Goal: Find specific page/section: Find specific page/section

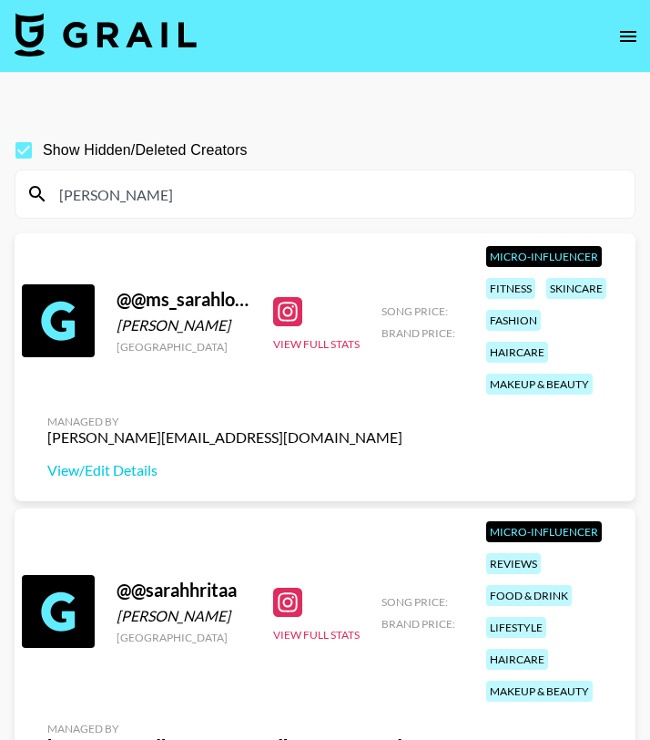
click at [168, 189] on input "[PERSON_NAME]" at bounding box center [336, 193] width 576 height 29
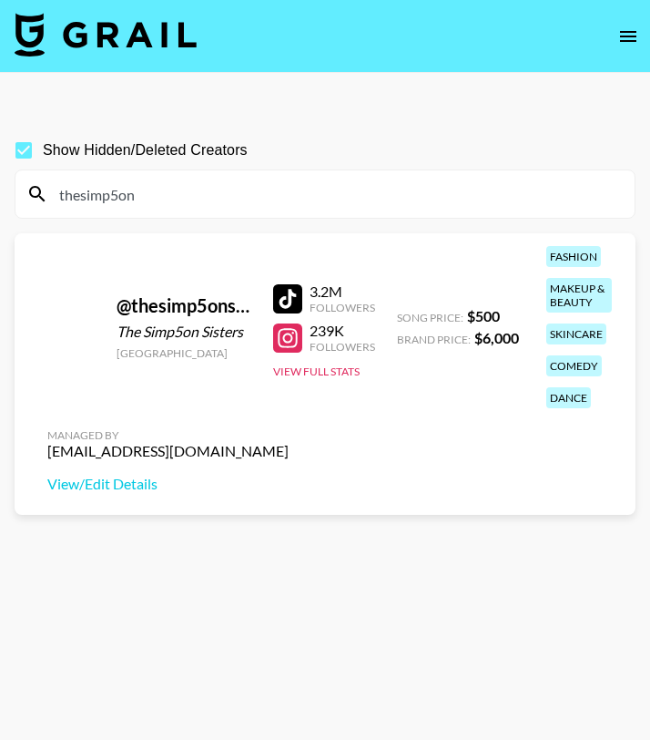
type input "thesimp5on"
click at [237, 176] on div "thesimp5on" at bounding box center [324, 193] width 619 height 47
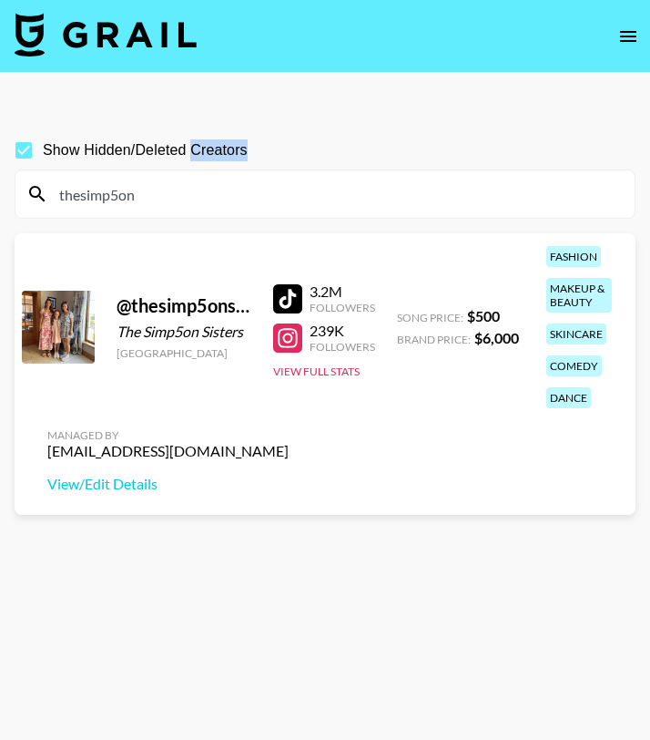
click at [237, 177] on div "thesimp5on" at bounding box center [324, 193] width 619 height 47
click at [28, 148] on input "Show Hidden/Deleted Creators" at bounding box center [24, 150] width 38 height 38
checkbox input "false"
click at [155, 191] on input "thesimp5on" at bounding box center [336, 193] width 576 height 29
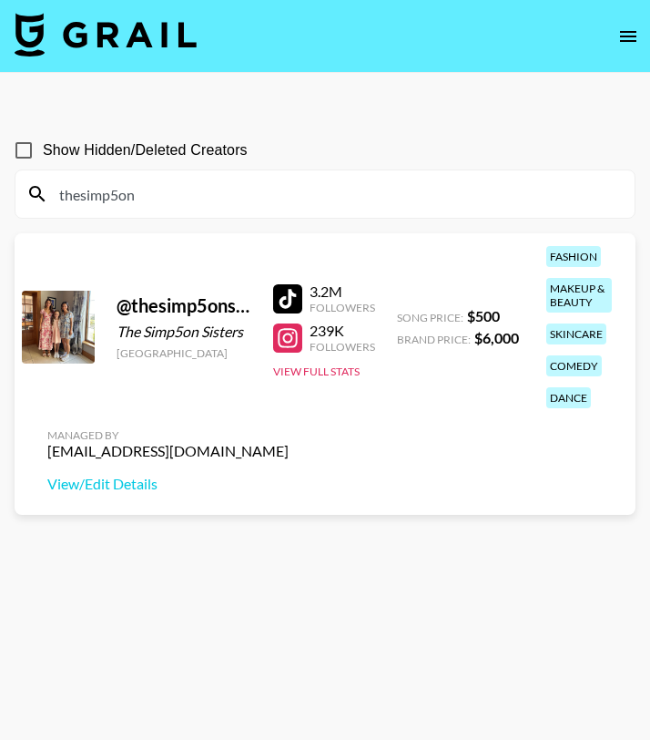
click at [155, 192] on input "thesimp5on" at bounding box center [336, 193] width 576 height 29
paste input "family"
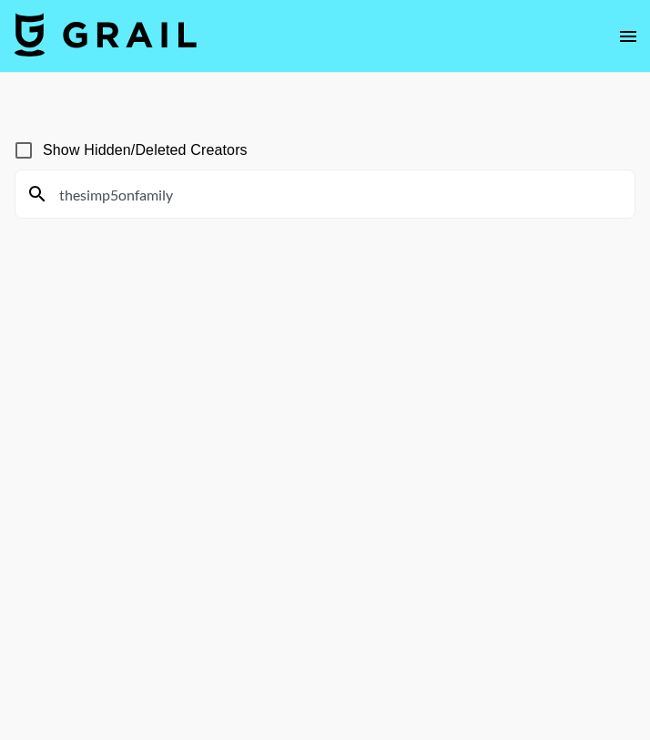
type input "thesimp5onfamily"
click at [20, 148] on input "Show Hidden/Deleted Creators" at bounding box center [24, 150] width 38 height 38
click at [21, 148] on input "Show Hidden/Deleted Creators" at bounding box center [24, 150] width 38 height 38
click at [23, 148] on input "Show Hidden/Deleted Creators" at bounding box center [24, 150] width 38 height 38
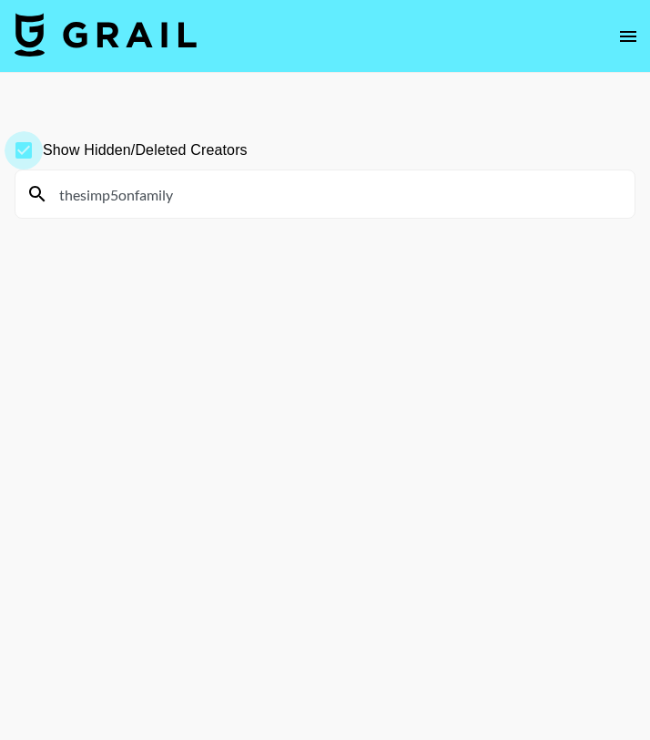
checkbox input "false"
click at [196, 191] on input "thesimp5onfamily" at bounding box center [336, 193] width 576 height 29
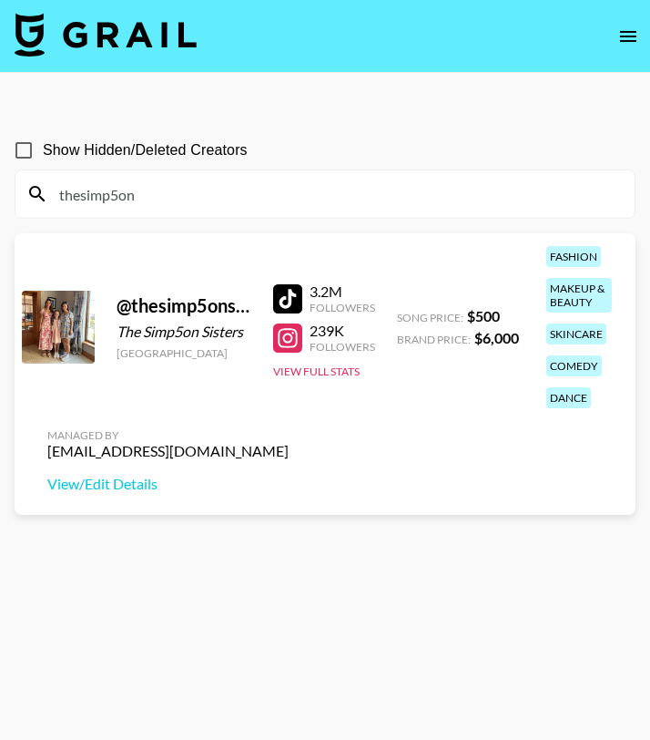
click at [265, 179] on input "thesimp5on" at bounding box center [336, 193] width 576 height 29
click at [266, 181] on input "thesimp5on" at bounding box center [336, 193] width 576 height 29
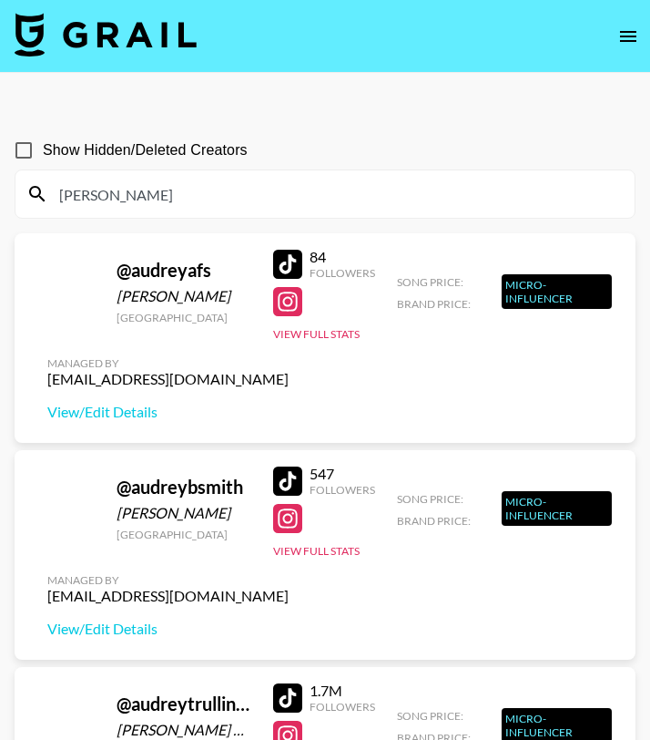
type input "[PERSON_NAME]"
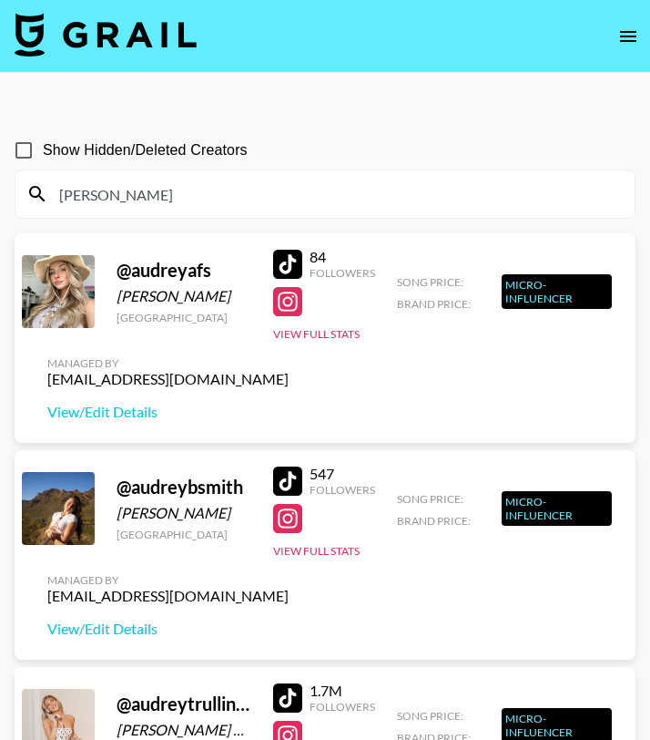
click at [23, 146] on input "Show Hidden/Deleted Creators" at bounding box center [24, 150] width 38 height 38
checkbox input "true"
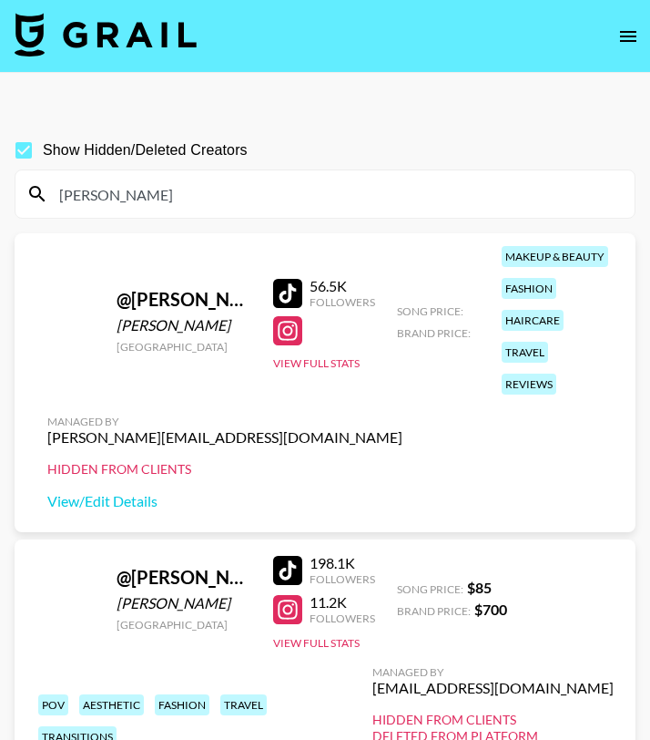
click at [105, 176] on div "[PERSON_NAME]" at bounding box center [324, 193] width 619 height 47
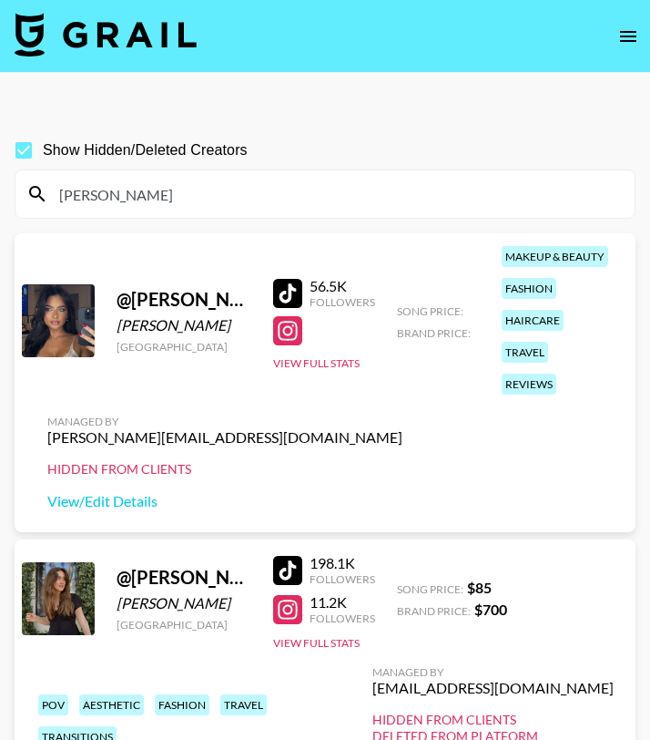
click at [127, 189] on input "[PERSON_NAME]" at bounding box center [336, 193] width 576 height 29
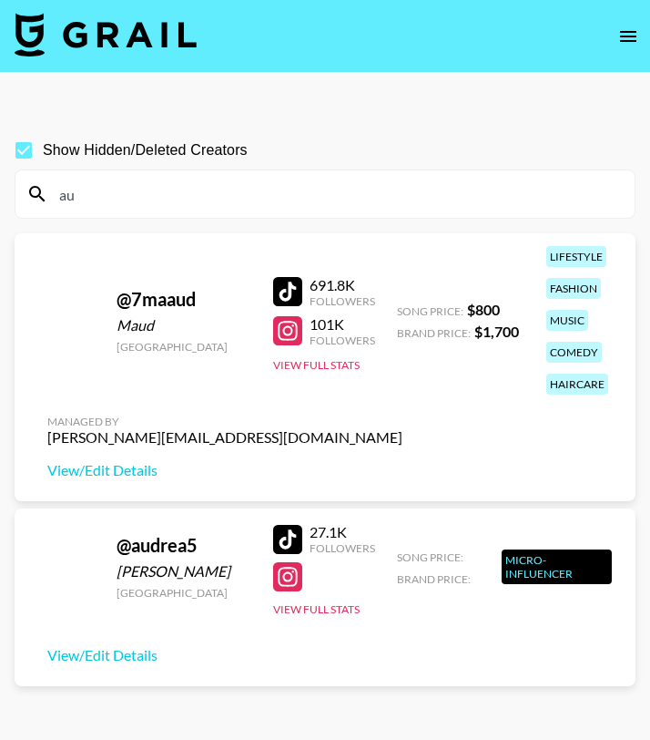
type input "a"
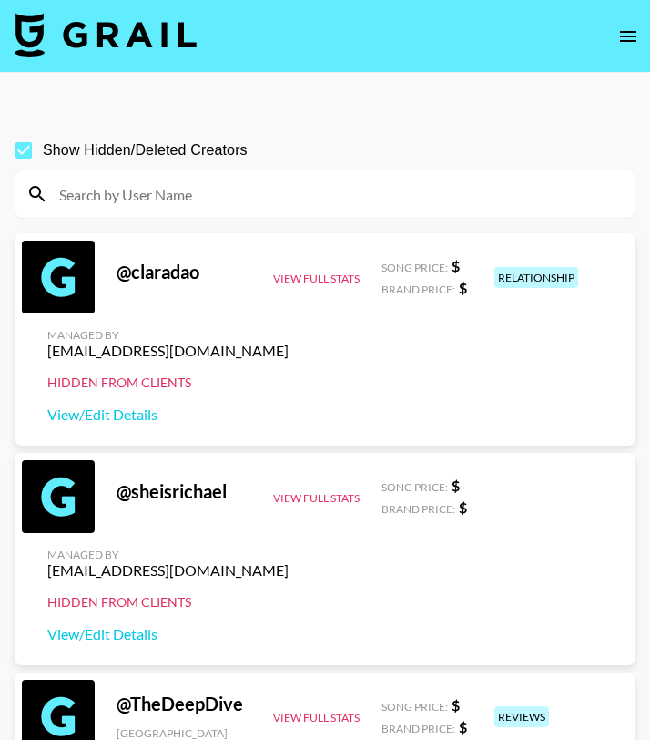
click at [221, 180] on input at bounding box center [336, 193] width 576 height 29
click at [29, 148] on input "Show Hidden/Deleted Creators" at bounding box center [24, 150] width 38 height 38
checkbox input "false"
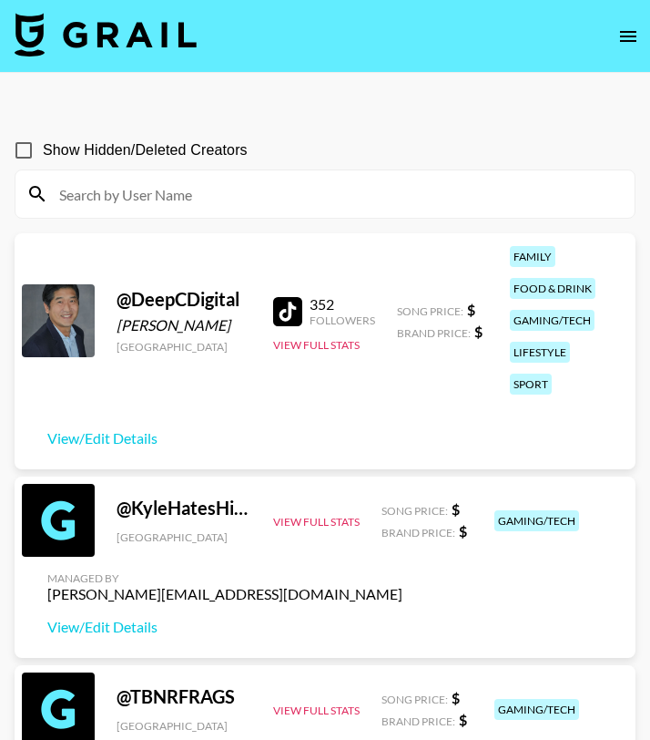
click at [80, 188] on input at bounding box center [336, 193] width 576 height 29
type input "s"
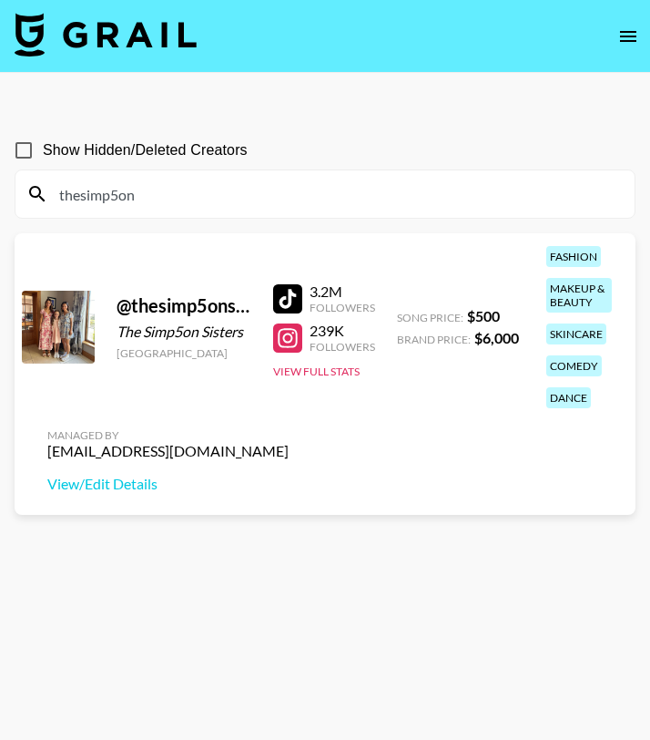
type input "thesimp5on"
click at [286, 301] on div at bounding box center [287, 298] width 29 height 29
